Goal: Book appointment/travel/reservation

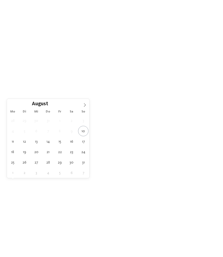
click at [80, 106] on span at bounding box center [84, 103] width 9 height 9
type div "[DATE]"
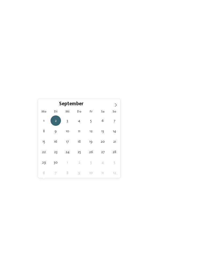
click at [52, 185] on span "[DATE]" at bounding box center [53, 184] width 16 height 4
type div "[DATE]"
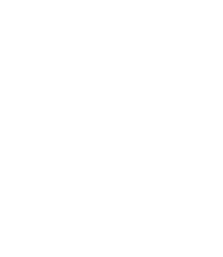
click at [92, 184] on div "Region" at bounding box center [84, 183] width 19 height 4
click at [26, 98] on div "Region Dolomiten" at bounding box center [111, 128] width 223 height 257
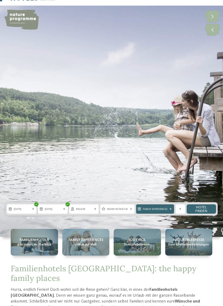
scroll to position [19, 0]
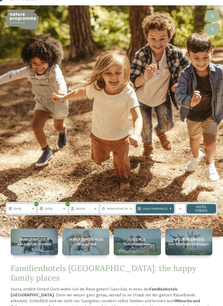
click at [125, 208] on span "Meine Wünsche" at bounding box center [117, 209] width 21 height 4
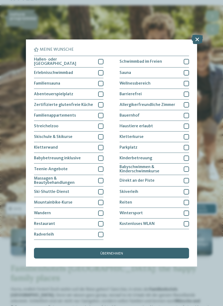
click at [103, 70] on div at bounding box center [100, 72] width 5 height 5
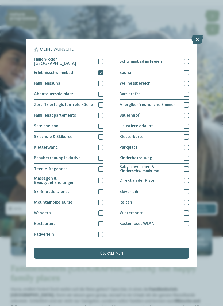
click at [100, 113] on div at bounding box center [100, 115] width 5 height 5
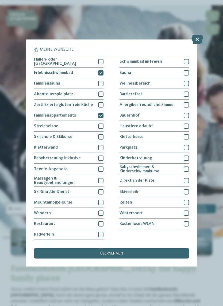
click at [99, 200] on div at bounding box center [100, 202] width 5 height 5
click at [101, 232] on div at bounding box center [100, 234] width 5 height 5
click at [112, 252] on span "übernehmen" at bounding box center [111, 254] width 23 height 4
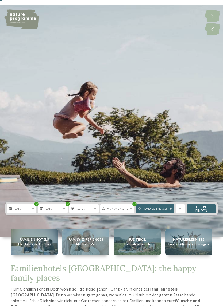
click at [160, 209] on span "Family Experiences" at bounding box center [155, 209] width 25 height 4
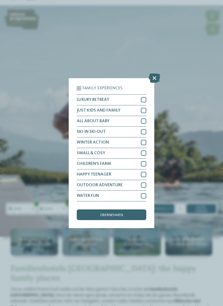
click at [152, 73] on icon at bounding box center [154, 77] width 11 height 9
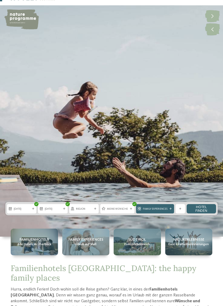
click at [201, 208] on link "Hotel finden" at bounding box center [200, 208] width 29 height 9
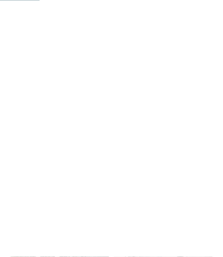
scroll to position [87, 0]
